Goal: Information Seeking & Learning: Learn about a topic

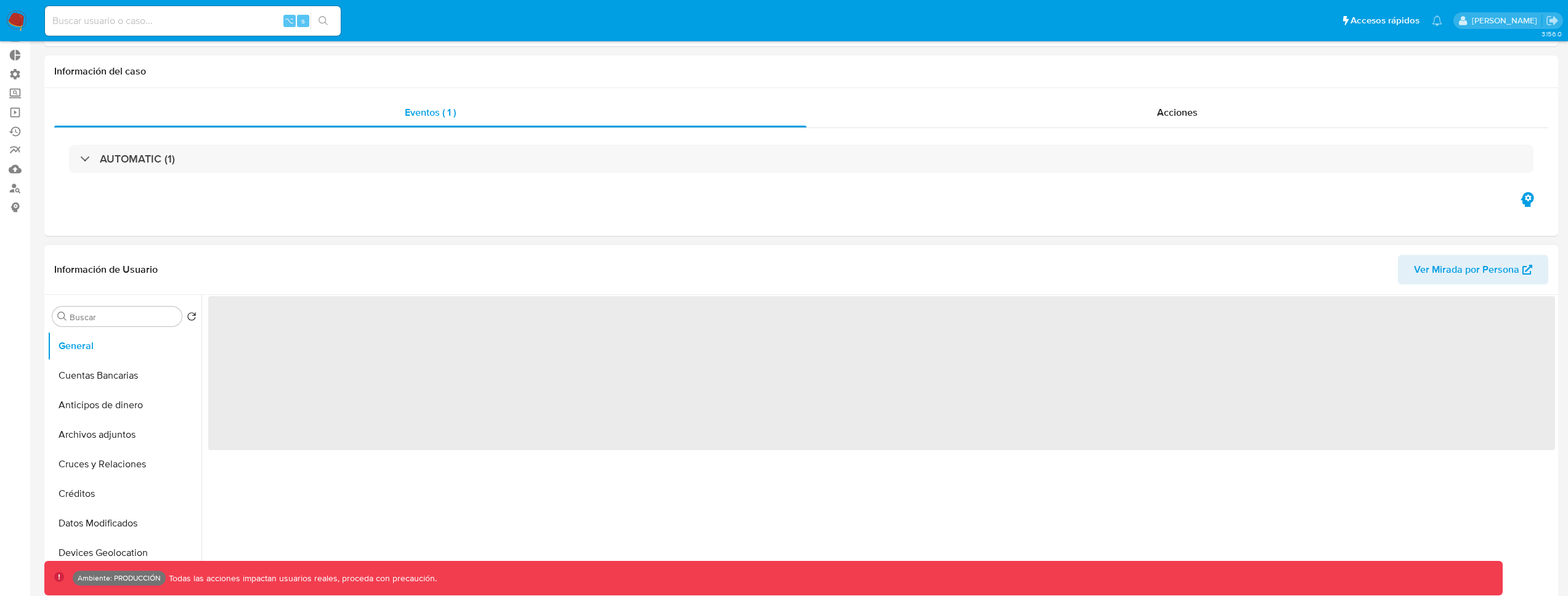
scroll to position [87, 0]
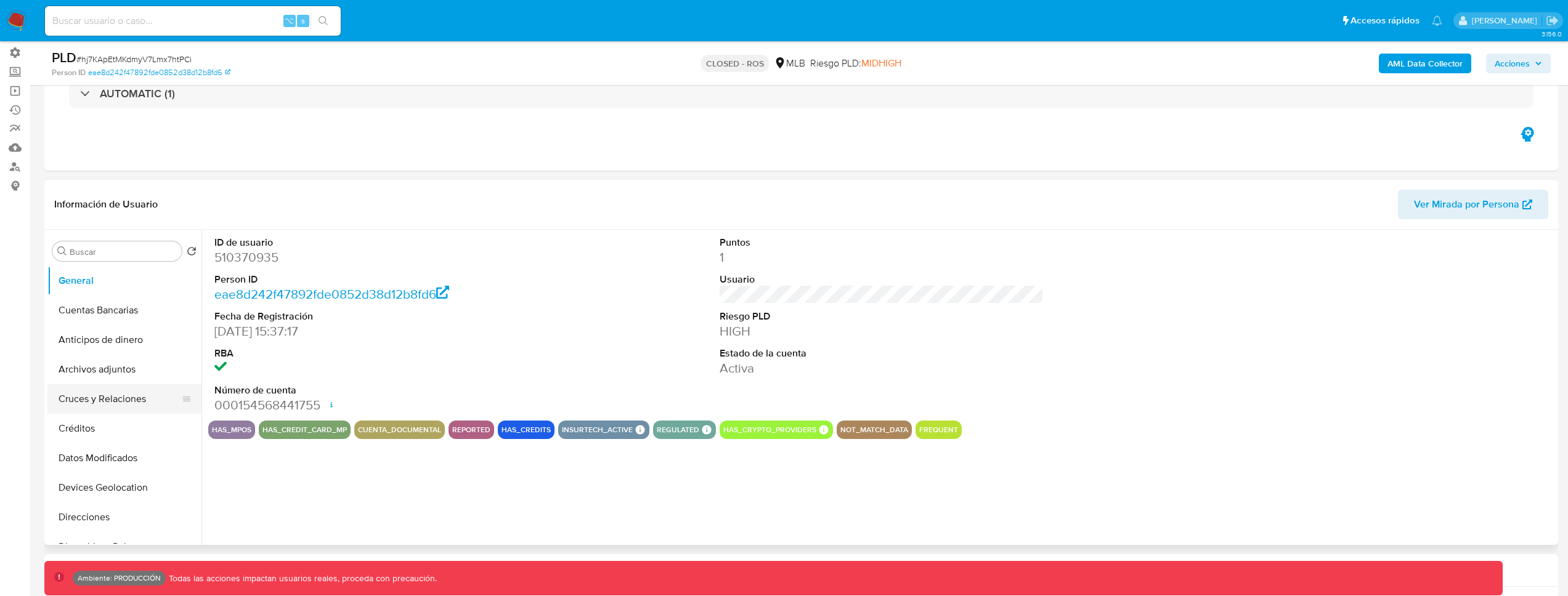
click at [116, 396] on button "Cruces y Relaciones" at bounding box center [120, 399] width 144 height 30
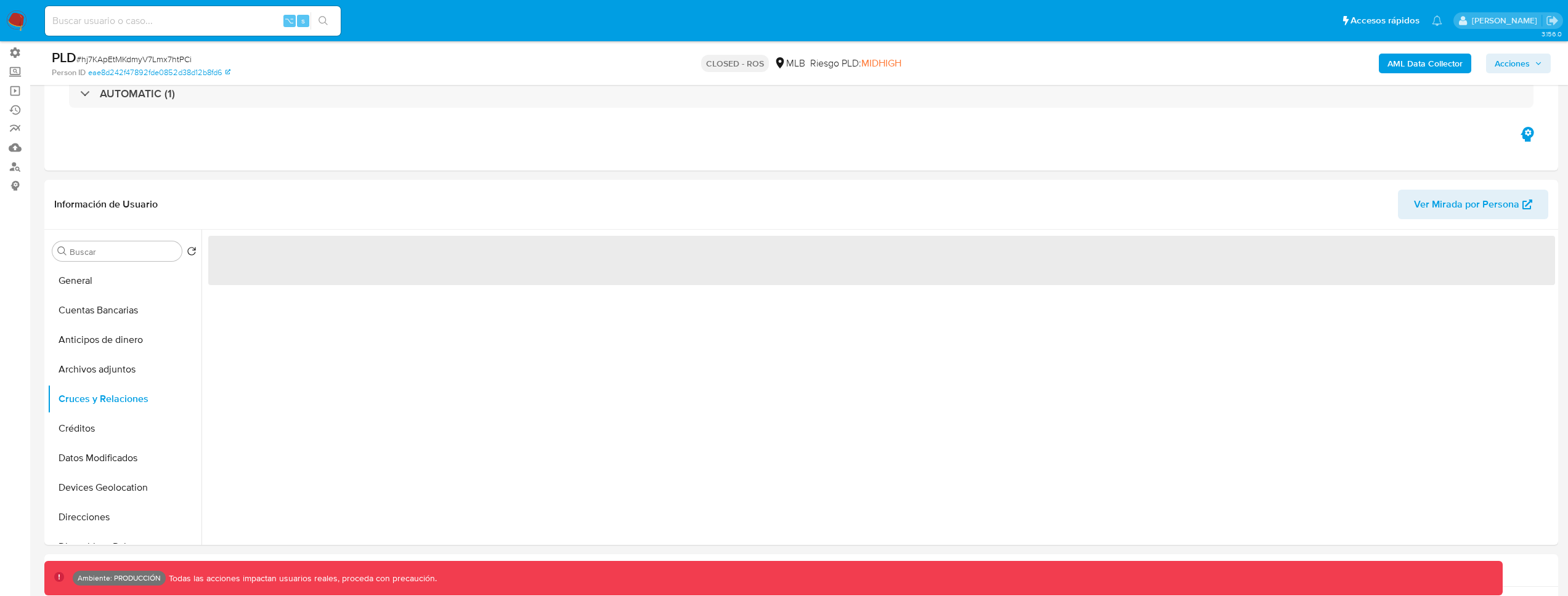
select select "10"
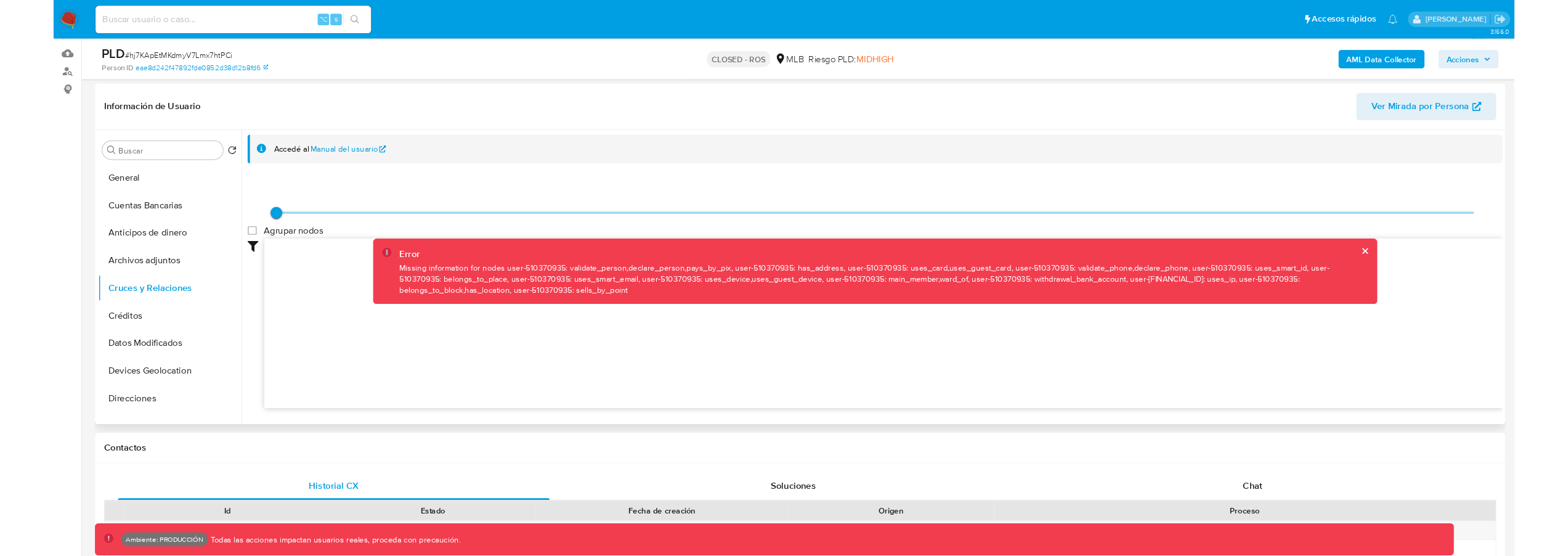
scroll to position [182, 0]
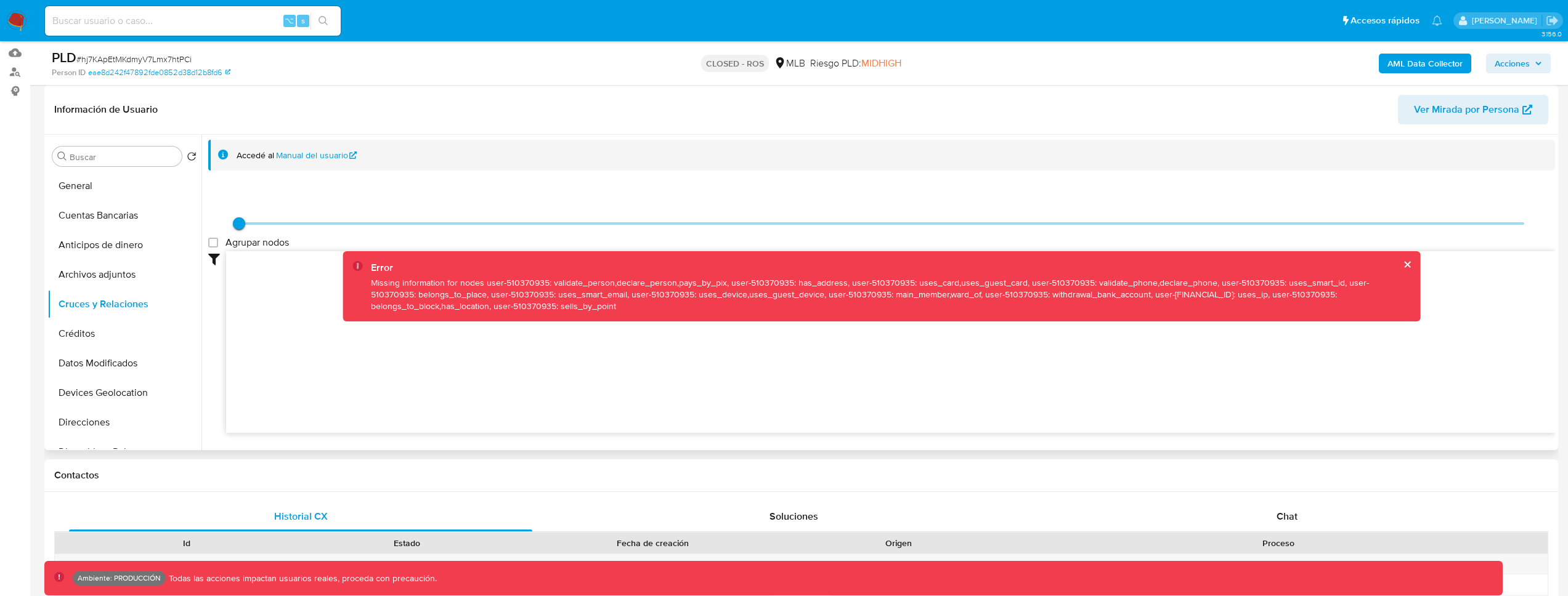
click at [438, 257] on div "Error Missing information for nodes user-510370935: validate_person,declare_per…" at bounding box center [882, 286] width 1078 height 71
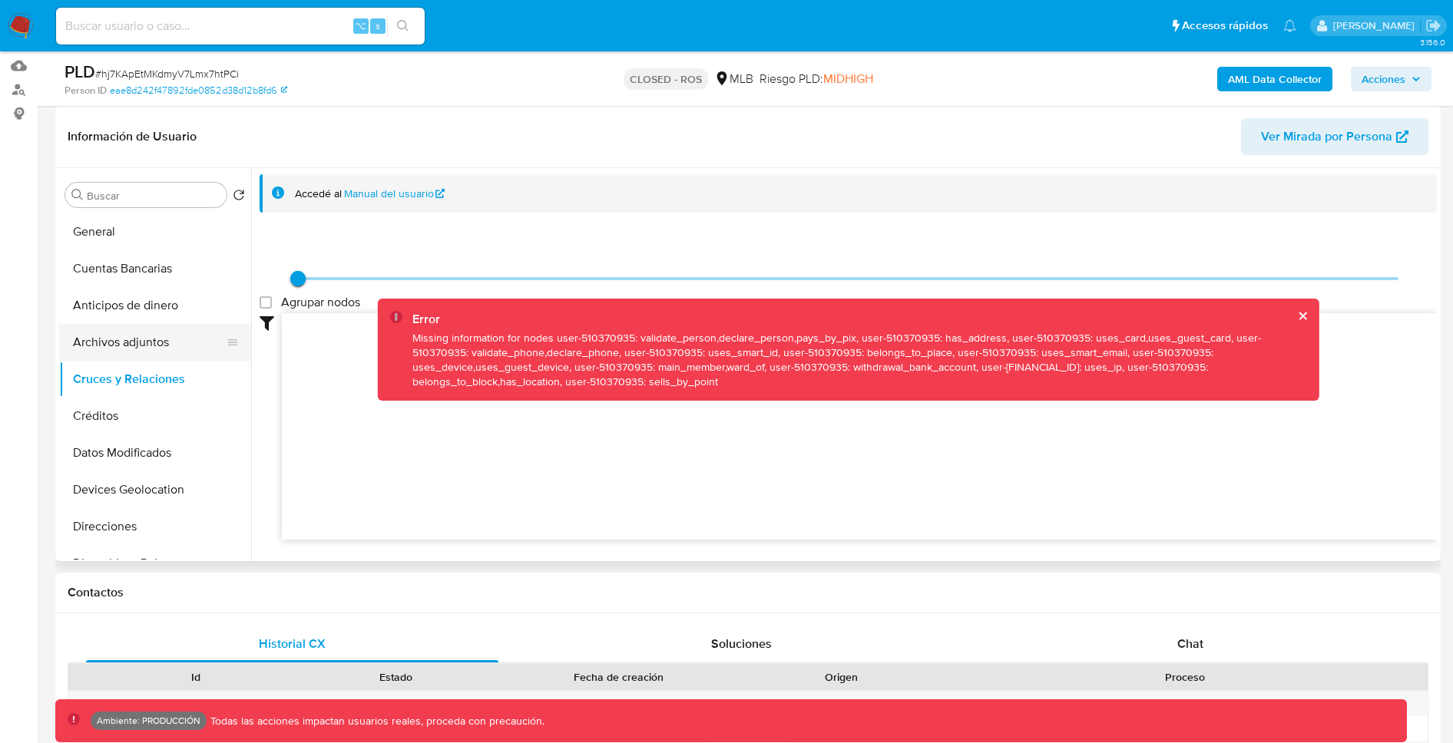
click at [141, 336] on button "Archivos adjuntos" at bounding box center [149, 342] width 180 height 37
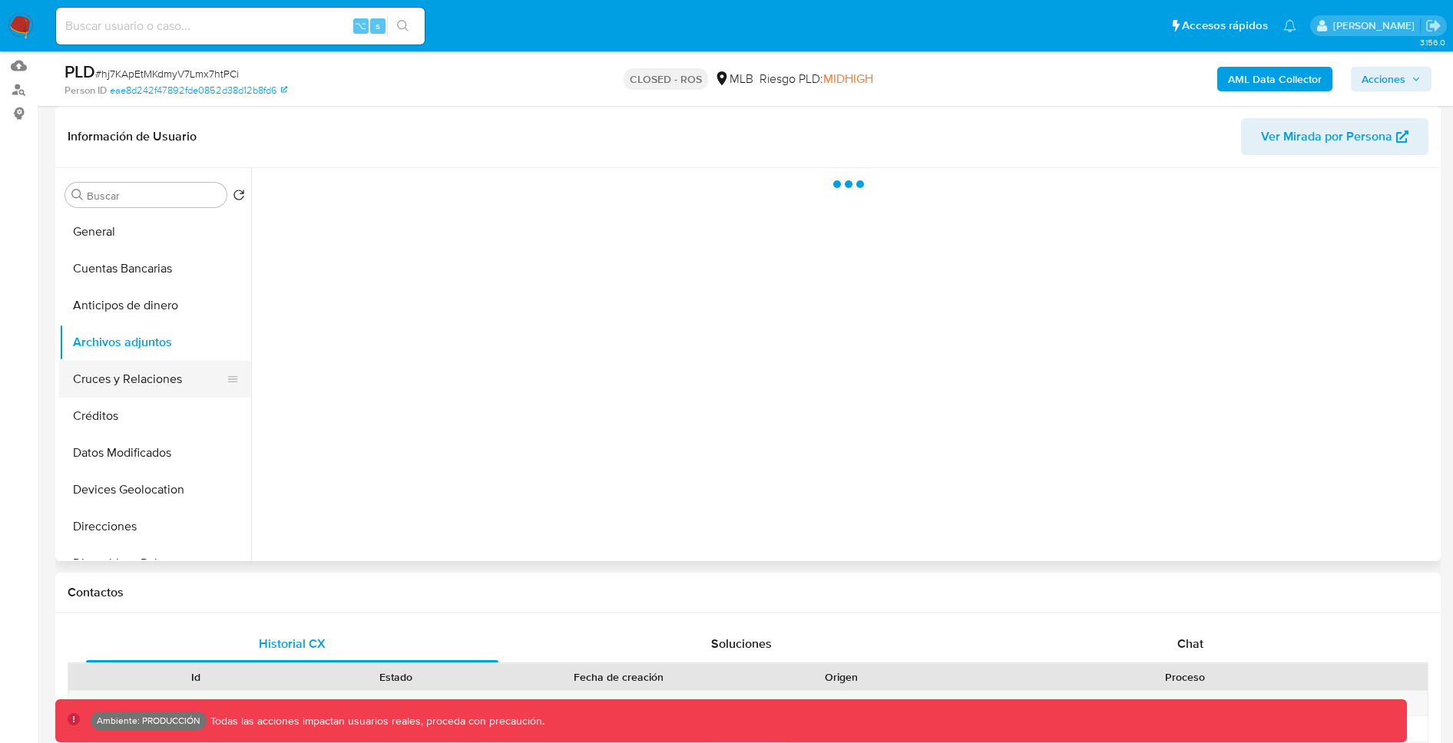
click at [116, 369] on button "Cruces y Relaciones" at bounding box center [149, 379] width 180 height 37
